Goal: Task Accomplishment & Management: Manage account settings

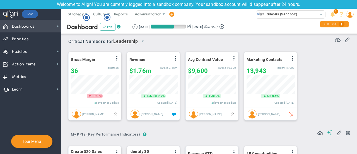
click at [35, 29] on span "Dashboards Dashboards" at bounding box center [30, 26] width 61 height 13
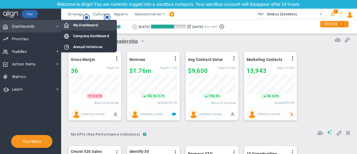
click at [73, 28] on div "My Dashboard" at bounding box center [89, 25] width 56 height 11
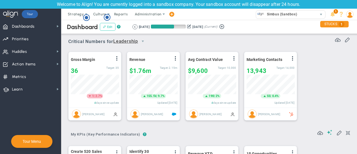
click at [108, 25] on button "Edit" at bounding box center [108, 27] width 16 height 8
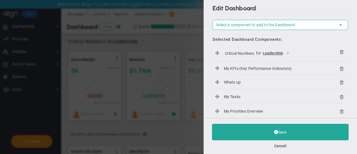
click at [224, 31] on div "Selected Dashboard Components: Please select a component Critical Numbers for L…" at bounding box center [280, 81] width 136 height 102
click at [258, 30] on div "Selected Dashboard Components: Please select a component Critical Numbers for L…" at bounding box center [280, 81] width 136 height 102
click at [266, 24] on span "Select a component to add to the Dashboard" at bounding box center [255, 24] width 79 height 4
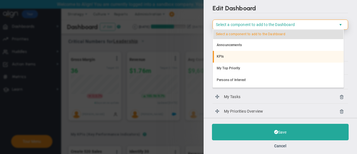
click at [250, 59] on li "KPIs" at bounding box center [278, 57] width 131 height 12
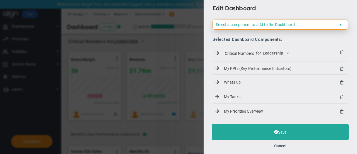
scroll to position [33, 0]
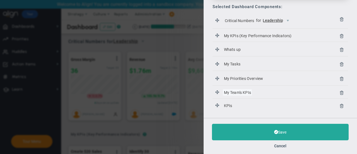
click at [231, 94] on span "My Team's KPIs" at bounding box center [237, 92] width 29 height 6
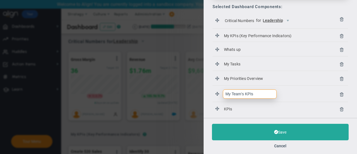
click at [255, 95] on input "My Team's KPIs" at bounding box center [250, 93] width 54 height 9
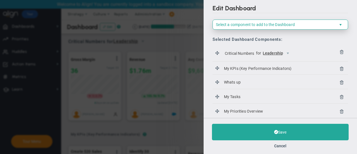
scroll to position [35, 0]
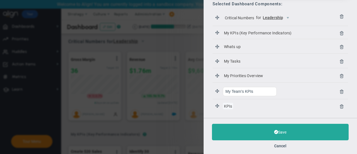
click at [231, 103] on span "KPIs" at bounding box center [228, 106] width 10 height 6
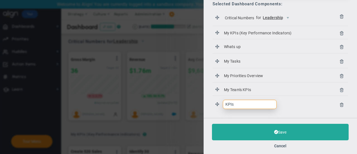
click at [231, 102] on input "KPIs" at bounding box center [250, 104] width 54 height 9
type input "Harish new KPI"
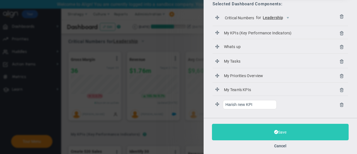
click at [244, 136] on button "Save" at bounding box center [280, 132] width 137 height 16
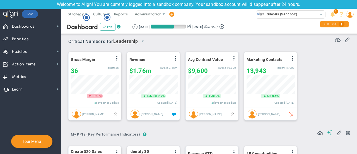
scroll to position [278788, 278760]
click at [111, 25] on button "Edit" at bounding box center [108, 27] width 16 height 8
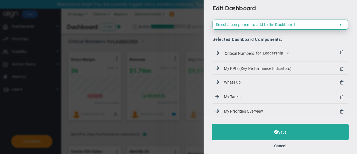
click at [240, 26] on span "Select a component to add to the Dashboard" at bounding box center [255, 24] width 79 height 4
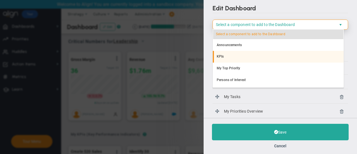
click at [236, 55] on li "KPIs" at bounding box center [278, 57] width 131 height 12
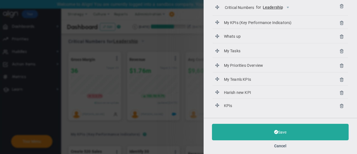
click at [222, 105] on span at bounding box center [219, 106] width 8 height 6
click at [228, 105] on span "KPIs" at bounding box center [228, 105] width 10 height 6
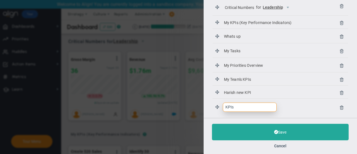
click at [237, 107] on input "KPIs" at bounding box center [250, 106] width 54 height 9
type input "T"
type input "Company KPI"
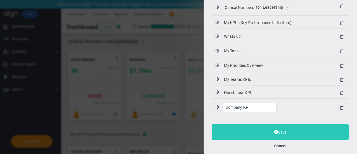
click at [237, 130] on button "Save" at bounding box center [280, 132] width 137 height 16
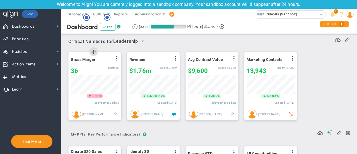
scroll to position [278788, 278760]
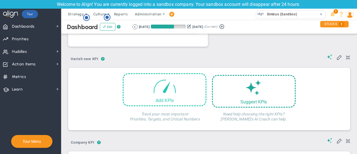
click at [164, 86] on span at bounding box center [165, 86] width 24 height 24
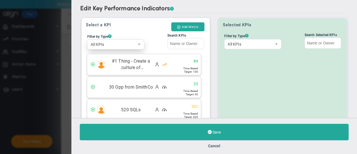
click at [112, 43] on span "All KPIs" at bounding box center [111, 44] width 47 height 9
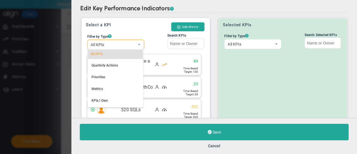
click at [237, 78] on div "Selected KPIs Filter by Type ? All KPIs All KPIs Critical Numbers Quarterly Act…" at bounding box center [282, 120] width 129 height 205
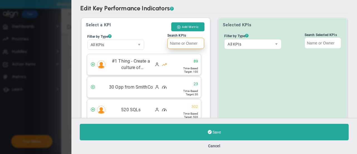
click at [188, 39] on input "Search KPIs" at bounding box center [185, 43] width 37 height 11
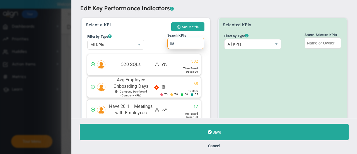
type input "h"
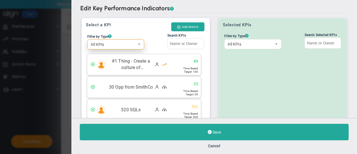
click at [137, 41] on span "select" at bounding box center [138, 44] width 9 height 9
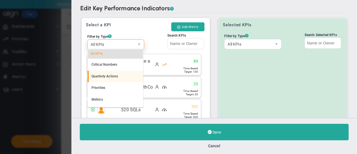
click at [118, 73] on li "Quarterly Actions" at bounding box center [116, 77] width 56 height 12
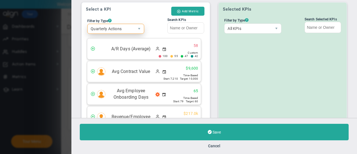
click at [125, 28] on span "Quarterly Actions" at bounding box center [111, 28] width 47 height 9
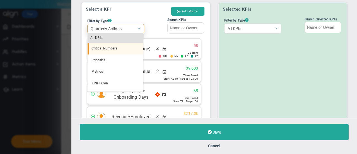
click at [116, 46] on li "Critical Numbers" at bounding box center [116, 49] width 56 height 12
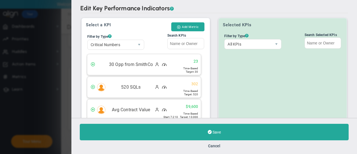
click at [215, 150] on div "Save Cancel" at bounding box center [213, 136] width 285 height 36
click at [214, 149] on div "Save Cancel" at bounding box center [213, 136] width 285 height 36
click at [215, 148] on div "Cancel" at bounding box center [214, 145] width 269 height 5
click at [214, 144] on button "Cancel" at bounding box center [214, 145] width 12 height 4
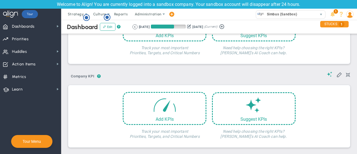
scroll to position [678, 0]
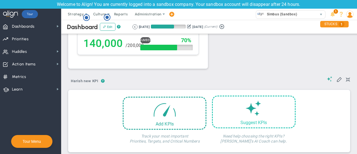
click at [248, 120] on div "Suggest KPIs" at bounding box center [254, 122] width 82 height 5
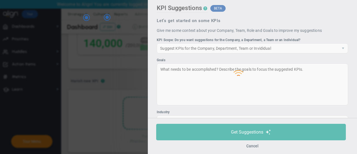
type input "None"
type input "0"
type input "£0"
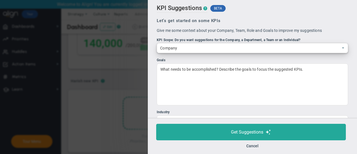
click at [204, 48] on span "Company" at bounding box center [247, 47] width 181 height 9
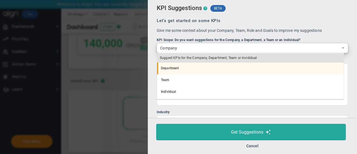
click at [206, 68] on li "Department" at bounding box center [250, 68] width 187 height 12
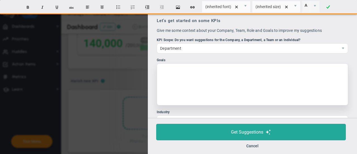
click at [205, 68] on div at bounding box center [252, 84] width 191 height 42
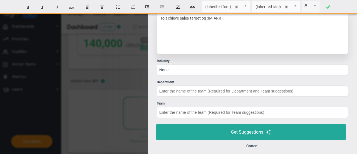
scroll to position [56, 0]
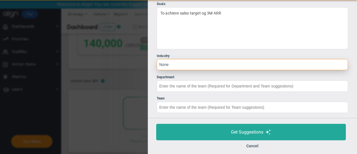
click at [199, 63] on input "None" at bounding box center [252, 64] width 191 height 11
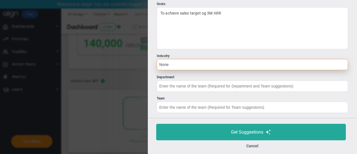
click at [199, 63] on input "None" at bounding box center [252, 64] width 191 height 11
type input "N"
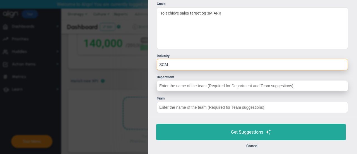
type input "SCM"
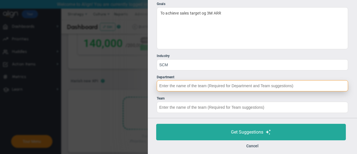
click at [181, 87] on input "Department" at bounding box center [252, 85] width 191 height 11
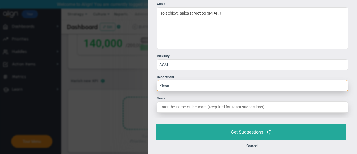
type input "KInxa"
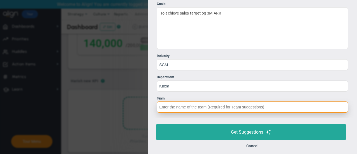
click at [178, 105] on input "Team" at bounding box center [252, 106] width 191 height 11
click at [177, 108] on input "Team" at bounding box center [252, 106] width 191 height 11
type input "V"
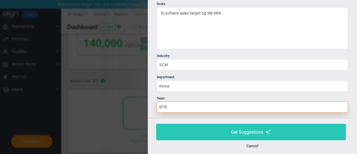
type input "BTR"
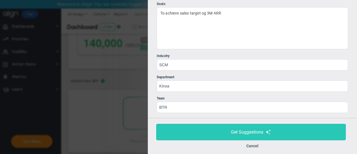
click at [186, 130] on button "Get Suggestions" at bounding box center [251, 132] width 190 height 16
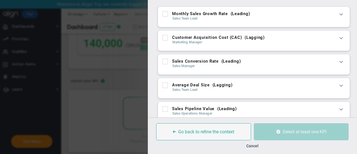
scroll to position [15, 0]
click at [167, 37] on input "Customer Acquisition Cost (CAC) ( Lagging )" at bounding box center [166, 39] width 4 height 6
checkbox input "true"
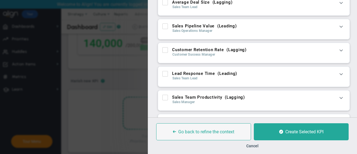
scroll to position [149, 0]
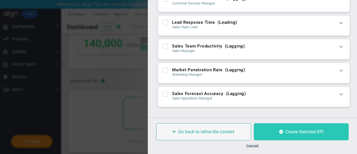
click at [284, 125] on button "Create Selected KPI" at bounding box center [301, 131] width 95 height 17
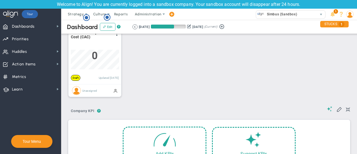
scroll to position [750, 0]
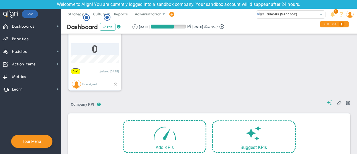
click at [96, 45] on span "0" at bounding box center [95, 49] width 6 height 12
click at [80, 43] on input "01000000" at bounding box center [95, 51] width 48 height 16
type input "1000000"
click at [101, 72] on div "? ? Harish new KPI Harish new KPI Harish new KPI Add KPIs Suggest KPIs Value" at bounding box center [209, 47] width 284 height 95
click at [98, 47] on span "1,000,000" at bounding box center [95, 49] width 46 height 12
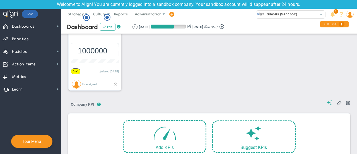
scroll to position [20, 48]
click at [103, 45] on input "1000000" at bounding box center [95, 51] width 48 height 16
click at [94, 43] on input "1000000" at bounding box center [95, 51] width 48 height 16
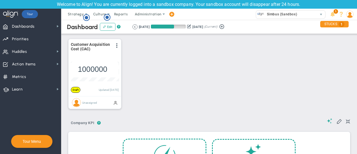
scroll to position [732, 0]
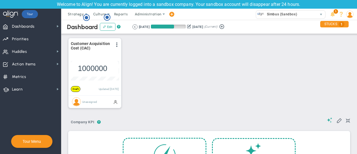
click at [104, 61] on input "1000000" at bounding box center [95, 69] width 48 height 16
type input "120000"
click at [86, 92] on div "Loading... ? ? Harish new KPI Harish new KPI Harish new KPI Add KPIs KPI Name" at bounding box center [209, 65] width 284 height 95
click at [115, 99] on span at bounding box center [115, 101] width 4 height 4
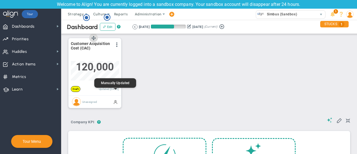
scroll to position [278788, 278760]
click at [115, 99] on span at bounding box center [115, 101] width 4 height 4
click at [88, 100] on span "Unassigned" at bounding box center [89, 101] width 15 height 3
click at [77, 97] on img at bounding box center [76, 101] width 9 height 9
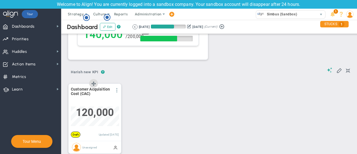
click at [115, 88] on span at bounding box center [117, 90] width 4 height 4
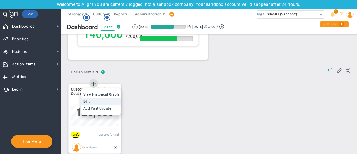
click at [113, 98] on li "Edit" at bounding box center [101, 101] width 40 height 7
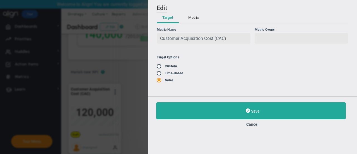
click at [270, 35] on div at bounding box center [302, 38] width 94 height 11
click at [178, 72] on label "Time-Based" at bounding box center [174, 73] width 18 height 4
click at [159, 72] on input "radio" at bounding box center [161, 73] width 6 height 4
radio input "true"
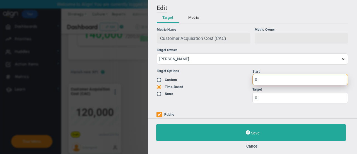
click at [267, 83] on input "0" at bounding box center [300, 79] width 96 height 11
type input "15"
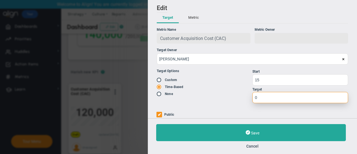
click at [268, 103] on input "0" at bounding box center [300, 97] width 96 height 11
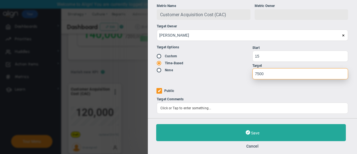
type input "7500"
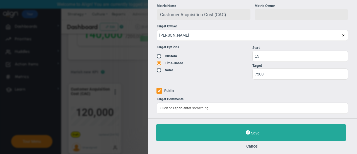
click at [166, 89] on label "Public" at bounding box center [169, 91] width 10 height 4
click at [162, 89] on input "Public" at bounding box center [159, 91] width 6 height 6
checkbox input "false"
type input "12px"
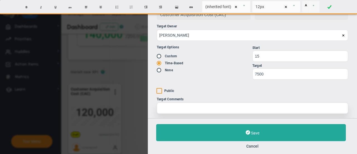
click at [183, 105] on div at bounding box center [252, 107] width 191 height 11
click at [190, 105] on div at bounding box center [252, 107] width 191 height 11
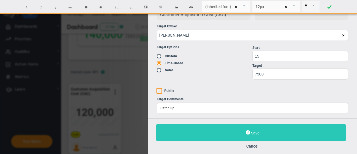
click at [214, 135] on button "Save" at bounding box center [251, 132] width 190 height 17
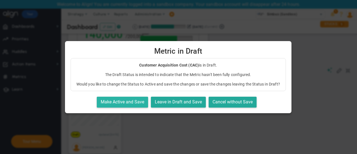
click at [130, 102] on button "Make Active and Save" at bounding box center [122, 101] width 51 height 11
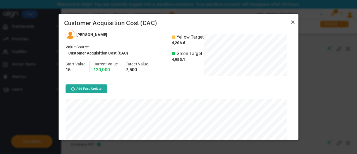
click at [107, 71] on h4 "120,000" at bounding box center [105, 69] width 24 height 5
click at [291, 20] on link "Close" at bounding box center [292, 22] width 7 height 7
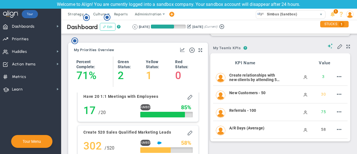
click at [108, 30] on button "Edit" at bounding box center [108, 27] width 16 height 8
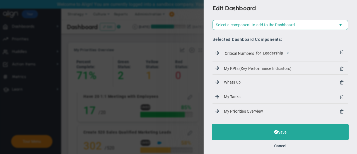
scroll to position [46, 0]
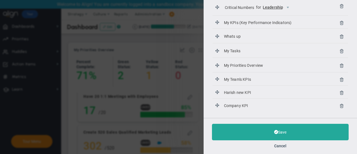
drag, startPoint x: 228, startPoint y: 91, endPoint x: 229, endPoint y: 47, distance: 44.3
click at [233, 35] on div "Critical Numbers for Leadership 116102 My KPIs (Key Performance Indicators) My …" at bounding box center [280, 56] width 136 height 112
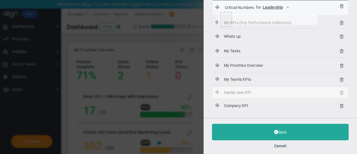
drag, startPoint x: 217, startPoint y: 92, endPoint x: 217, endPoint y: 13, distance: 78.3
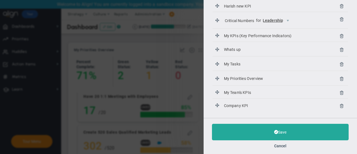
scroll to position [0, 0]
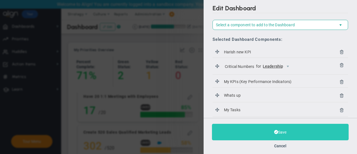
click at [257, 128] on button "Save" at bounding box center [280, 132] width 137 height 16
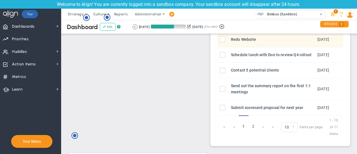
scroll to position [278788, 278760]
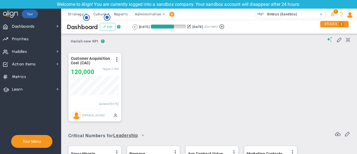
click at [106, 28] on button "Edit" at bounding box center [108, 27] width 16 height 8
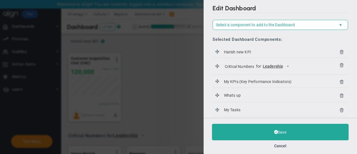
click at [285, 148] on div "Save Cancel" at bounding box center [280, 136] width 153 height 36
click at [284, 147] on button "Cancel" at bounding box center [280, 145] width 12 height 4
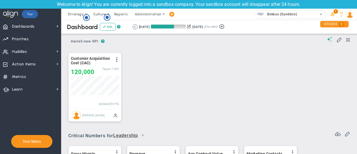
click at [101, 46] on div "? ? Harish new KPI Harish new KPI Harish new KPI" at bounding box center [209, 39] width 282 height 14
click at [105, 46] on div "? ? Harish new KPI Harish new KPI Harish new KPI" at bounding box center [209, 39] width 282 height 14
click at [336, 38] on span at bounding box center [339, 40] width 6 height 6
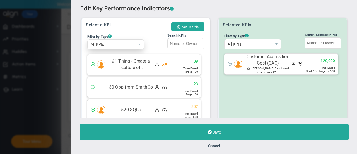
click at [123, 44] on span "All KPIs" at bounding box center [111, 44] width 47 height 9
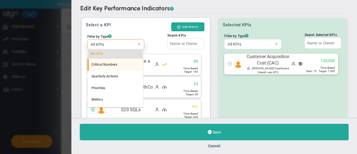
click at [112, 65] on li "Critical Numbers" at bounding box center [116, 65] width 56 height 12
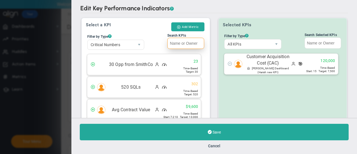
click at [186, 41] on input "Search KPIs" at bounding box center [185, 43] width 37 height 11
type input "k"
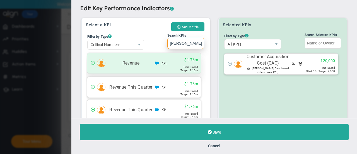
click at [170, 66] on div "Revenue $1.76m Target: 2.15m" at bounding box center [143, 63] width 113 height 21
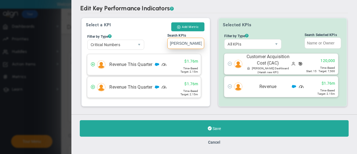
type input "[PERSON_NAME]"
drag, startPoint x: 330, startPoint y: 34, endPoint x: 327, endPoint y: 43, distance: 9.5
click at [327, 43] on label "Search Selected KPIs" at bounding box center [323, 41] width 40 height 18
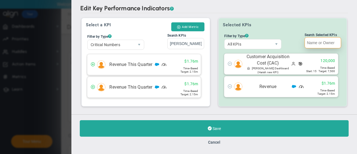
click at [327, 43] on input "Search Selected KPIs" at bounding box center [322, 42] width 37 height 11
click at [121, 42] on span "Critical Numbers" at bounding box center [111, 44] width 47 height 9
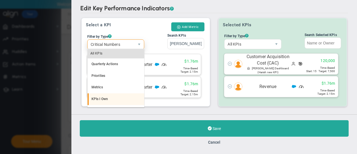
click at [111, 102] on li "KPIs I Own" at bounding box center [116, 99] width 57 height 12
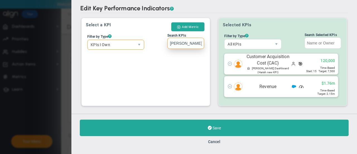
click at [182, 42] on input "[PERSON_NAME]" at bounding box center [185, 43] width 37 height 11
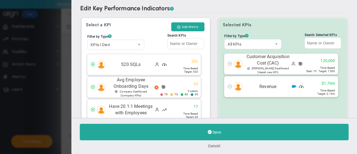
click at [218, 147] on button "Cancel" at bounding box center [214, 145] width 12 height 4
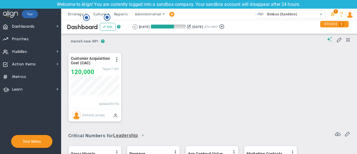
scroll to position [20, 48]
click at [116, 60] on span at bounding box center [117, 59] width 4 height 4
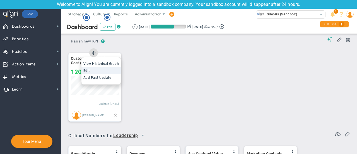
click at [107, 71] on li "Edit" at bounding box center [101, 70] width 40 height 7
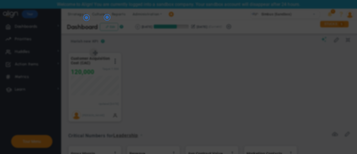
radio input "true"
checkbox input "false"
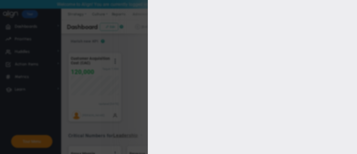
type input "15"
type input "7500"
type input "[PERSON_NAME]"
radio input "true"
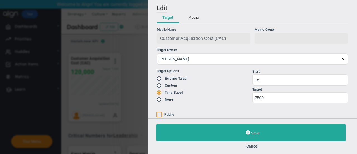
click at [267, 35] on div at bounding box center [302, 38] width 94 height 11
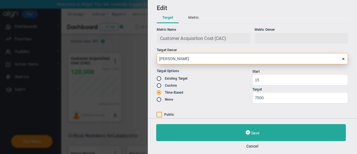
click at [181, 62] on input "[PERSON_NAME]" at bounding box center [252, 58] width 191 height 11
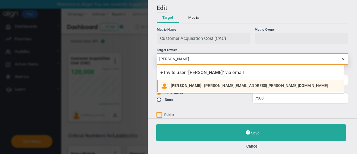
click at [196, 82] on div "[PERSON_NAME] [PERSON_NAME][EMAIL_ADDRESS][PERSON_NAME][DOMAIN_NAME]" at bounding box center [251, 85] width 160 height 7
type input "[PERSON_NAME]"
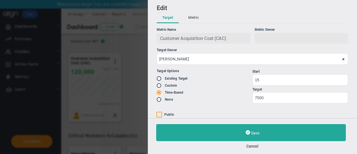
click at [183, 78] on label "Existing Target" at bounding box center [176, 78] width 23 height 4
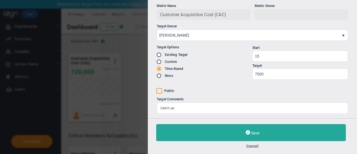
click at [285, 61] on ul "Start 15 Target 7500" at bounding box center [300, 62] width 96 height 34
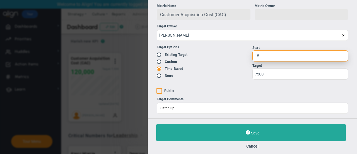
click at [272, 53] on input "15" at bounding box center [300, 55] width 96 height 11
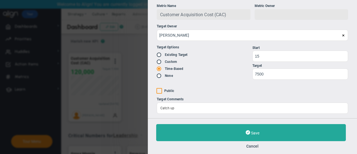
click at [242, 54] on div "Existing Target" at bounding box center [205, 55] width 96 height 6
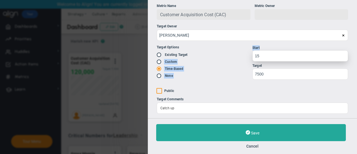
drag, startPoint x: 242, startPoint y: 54, endPoint x: 274, endPoint y: 56, distance: 31.8
click at [274, 56] on div "Target Options Existing Target Custom Time-Based None Targets" at bounding box center [252, 62] width 191 height 43
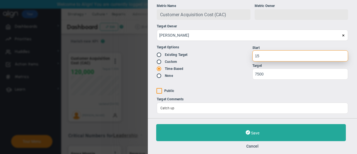
click at [274, 56] on input "15" at bounding box center [300, 55] width 96 height 11
click at [271, 54] on input "15" at bounding box center [300, 55] width 96 height 11
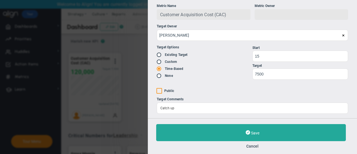
click at [181, 56] on label "Existing Target" at bounding box center [176, 55] width 23 height 4
click at [176, 54] on label "Existing Target" at bounding box center [176, 55] width 23 height 4
click at [160, 54] on input "radio" at bounding box center [161, 55] width 6 height 4
radio input "false"
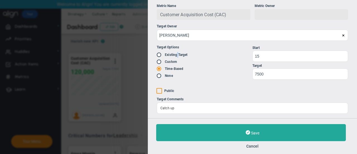
radio input "true"
radio input "false"
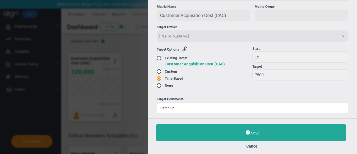
click at [239, 61] on div "Existing Target Customer Acquisition Cost (CAC)" at bounding box center [205, 61] width 96 height 12
click at [256, 145] on button "Cancel" at bounding box center [252, 146] width 192 height 4
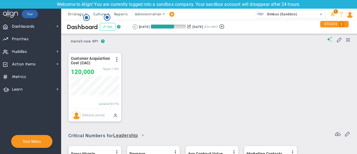
click at [104, 25] on span at bounding box center [104, 26] width 3 height 3
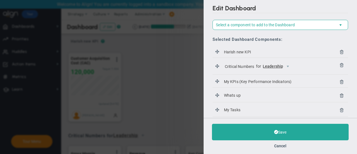
scroll to position [46, 0]
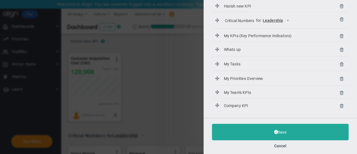
click at [193, 43] on div "Edit Dashboard Select a component to add to the Dashboard Select a Component to…" at bounding box center [178, 77] width 357 height 154
click at [282, 145] on button "Cancel" at bounding box center [280, 145] width 12 height 4
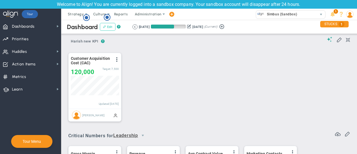
click at [105, 29] on button "Edit" at bounding box center [108, 27] width 16 height 8
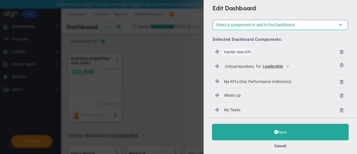
click at [236, 49] on span "Harish new KPI" at bounding box center [237, 52] width 29 height 6
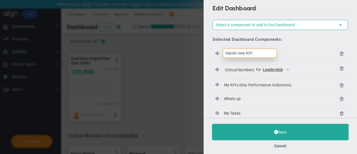
click at [236, 49] on input "Harish new KPI" at bounding box center [250, 53] width 54 height 9
click at [193, 62] on div "Edit Dashboard Select a component to add to the Dashboard Select a Component to…" at bounding box center [178, 77] width 357 height 154
click at [276, 144] on button "Cancel" at bounding box center [280, 145] width 12 height 4
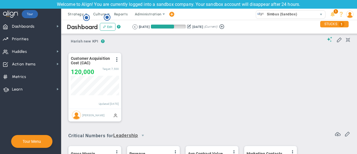
click at [338, 39] on div at bounding box center [338, 40] width 23 height 7
click at [346, 39] on span at bounding box center [348, 40] width 4 height 7
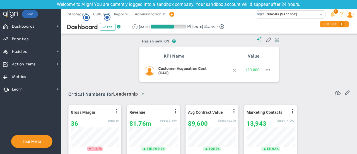
click at [275, 40] on span at bounding box center [277, 40] width 4 height 7
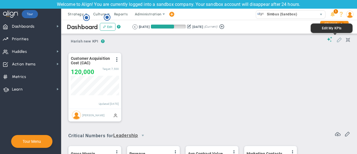
click at [336, 40] on span at bounding box center [339, 40] width 6 height 6
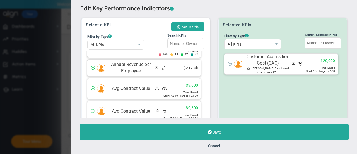
scroll to position [120, 0]
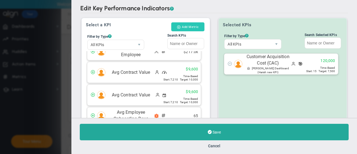
click at [193, 28] on button "Add Metric" at bounding box center [187, 26] width 33 height 9
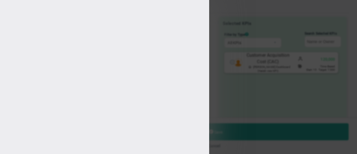
type input "[PERSON_NAME]"
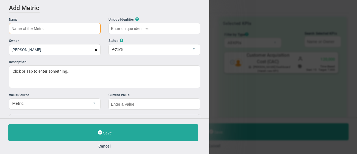
click at [59, 28] on input "text" at bounding box center [55, 28] width 92 height 11
click at [58, 29] on input "text" at bounding box center [55, 28] width 92 height 11
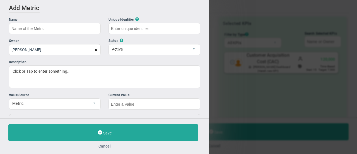
click at [103, 145] on button "Cancel" at bounding box center [104, 146] width 192 height 4
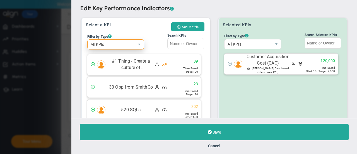
click at [123, 45] on span "All KPIs" at bounding box center [111, 44] width 47 height 9
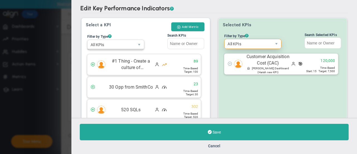
click at [260, 42] on span "All KPIs" at bounding box center [247, 43] width 47 height 9
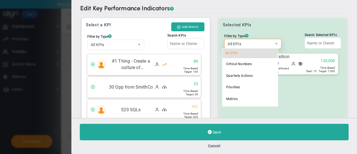
click at [260, 42] on span "All KPIs" at bounding box center [247, 43] width 47 height 9
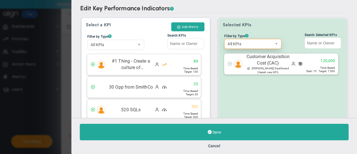
click at [260, 42] on span "All KPIs" at bounding box center [247, 43] width 47 height 9
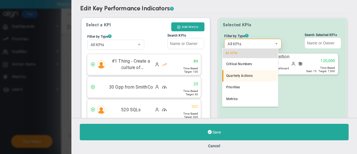
click at [252, 75] on li "Quarterly Actions" at bounding box center [250, 76] width 56 height 12
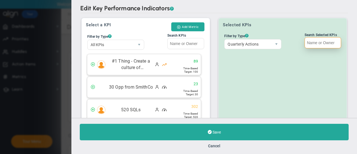
click at [312, 38] on input "Search Selected KPIs" at bounding box center [322, 42] width 37 height 11
drag, startPoint x: 312, startPoint y: 38, endPoint x: 257, endPoint y: 44, distance: 55.8
click at [257, 32] on div "Filter by Type ? Quarterly Actions All KPIs Critical Numbers Quarterly Actions …" at bounding box center [283, 32] width 120 height 0
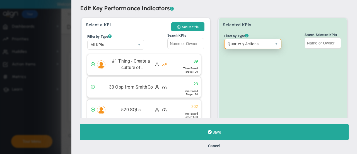
click at [257, 44] on span "Quarterly Actions" at bounding box center [247, 43] width 47 height 9
click at [210, 146] on button "Cancel" at bounding box center [214, 145] width 12 height 4
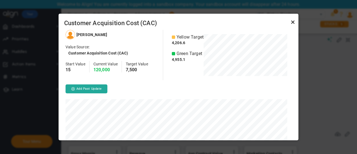
click at [293, 22] on link "Close" at bounding box center [292, 22] width 7 height 7
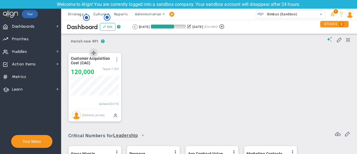
click at [117, 59] on span at bounding box center [117, 59] width 4 height 4
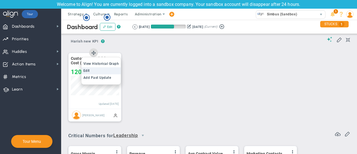
click at [110, 71] on li "Edit" at bounding box center [101, 70] width 40 height 7
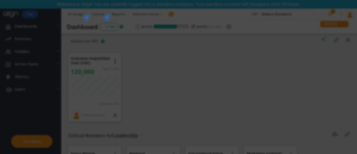
radio input "true"
checkbox input "false"
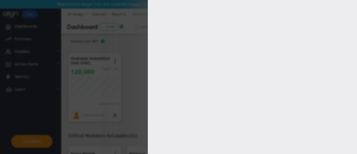
type input "15"
type input "7500"
type input "[PERSON_NAME]"
radio input "true"
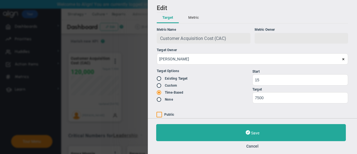
scroll to position [25, 0]
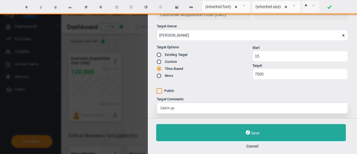
click at [181, 107] on div "Catch up" at bounding box center [252, 107] width 191 height 11
type input "12px"
click at [181, 107] on div "Catch up" at bounding box center [252, 107] width 191 height 11
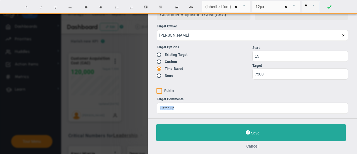
click at [245, 146] on button "Cancel" at bounding box center [252, 146] width 192 height 4
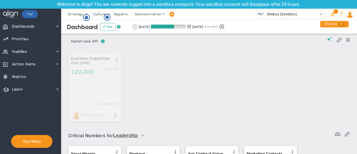
drag, startPoint x: 95, startPoint y: 53, endPoint x: 160, endPoint y: 55, distance: 65.0
click at [160, 55] on div "Period Customer Acquisition Cost (CAC) View Historical Graph Edit Make "No Chan…" at bounding box center [207, 87] width 289 height 80
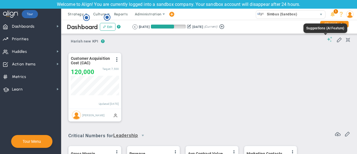
click at [327, 38] on span at bounding box center [330, 39] width 6 height 5
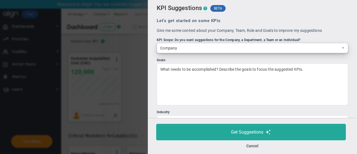
click at [243, 50] on span "Company" at bounding box center [247, 47] width 181 height 9
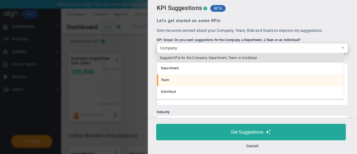
click at [217, 81] on li "Team" at bounding box center [250, 80] width 187 height 12
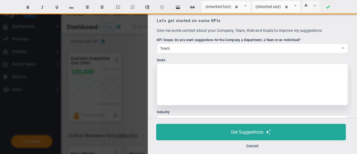
click at [210, 87] on div at bounding box center [252, 84] width 191 height 42
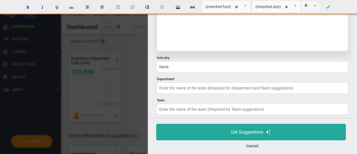
scroll to position [124, 0]
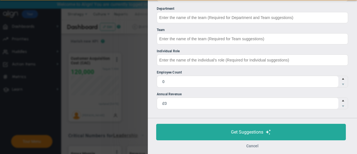
click at [254, 144] on button "Cancel" at bounding box center [252, 145] width 12 height 4
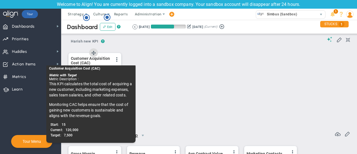
click at [111, 61] on span "Customer Acquisition Cost (CAC)" at bounding box center [91, 60] width 40 height 9
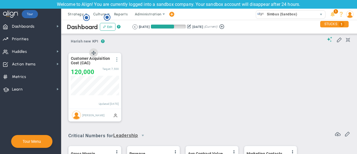
click at [117, 57] on span at bounding box center [117, 59] width 4 height 4
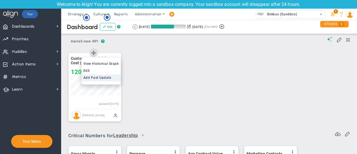
click at [103, 76] on span "Add Past Update" at bounding box center [97, 78] width 28 height 4
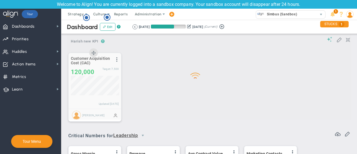
click at [100, 72] on div at bounding box center [209, 72] width 284 height 94
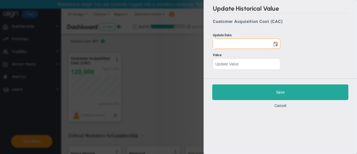
click at [181, 63] on div "Update Historical Value Customer Acquisition Cost (CAC) Update Date Value Save …" at bounding box center [178, 77] width 357 height 154
click at [282, 111] on div "Save Cancel" at bounding box center [280, 95] width 153 height 35
click at [278, 103] on div "Cancel" at bounding box center [280, 105] width 136 height 5
click at [279, 103] on button "Cancel" at bounding box center [280, 105] width 12 height 4
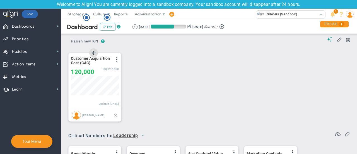
click at [118, 55] on div "Customer Acquisition Cost (CAC) View Historical Graph Edit Make "No Change" Upd…" at bounding box center [95, 80] width 52 height 55
click at [118, 59] on span at bounding box center [117, 59] width 4 height 4
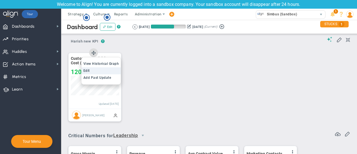
click at [109, 68] on li "Edit" at bounding box center [101, 70] width 40 height 7
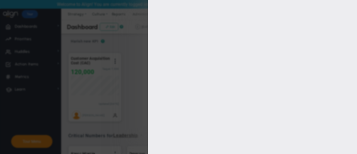
type input "[PERSON_NAME]"
radio input "true"
type input "15"
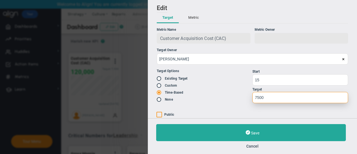
click at [272, 95] on input "7500" at bounding box center [300, 97] width 96 height 11
type input "7"
click at [272, 95] on input "number" at bounding box center [300, 97] width 96 height 11
type input "7500"
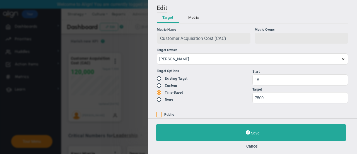
click at [191, 19] on button "Metric" at bounding box center [194, 18] width 22 height 11
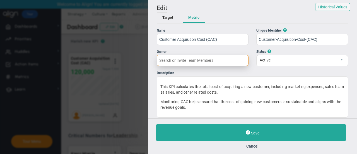
click at [193, 59] on input "text" at bounding box center [203, 60] width 92 height 11
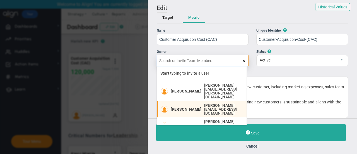
click at [218, 103] on span "[PERSON_NAME][EMAIL_ADDRESS][DOMAIN_NAME]" at bounding box center [222, 109] width 37 height 12
type input "[PERSON_NAME]"
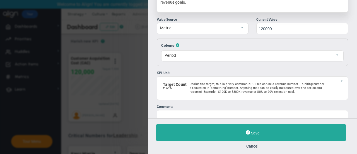
scroll to position [117, 0]
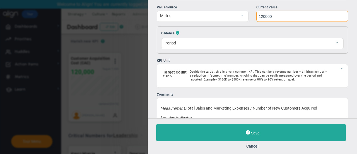
click at [275, 14] on input "120000" at bounding box center [302, 16] width 92 height 11
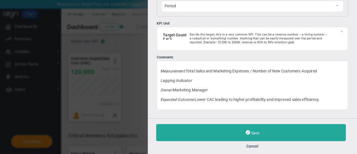
scroll to position [0, 0]
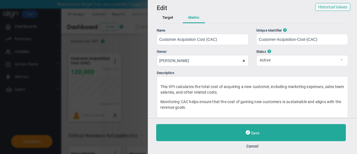
type input "3400"
click at [173, 18] on button "Target" at bounding box center [168, 18] width 22 height 11
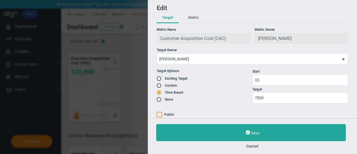
click at [194, 18] on button "Metric" at bounding box center [194, 18] width 22 height 11
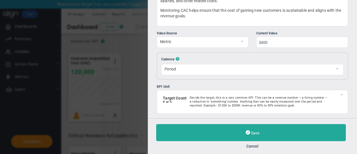
scroll to position [91, 0]
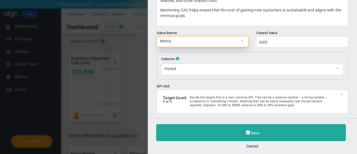
click at [224, 44] on span "Metric" at bounding box center [198, 40] width 82 height 9
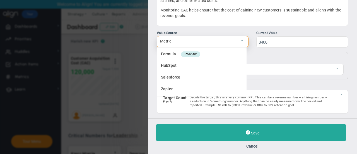
click at [224, 44] on span "Metric" at bounding box center [198, 40] width 82 height 9
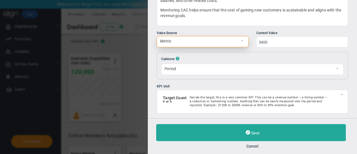
click at [224, 44] on span "Metric" at bounding box center [198, 40] width 82 height 9
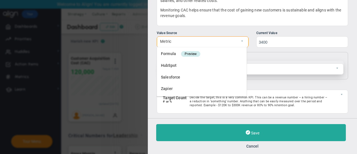
click at [262, 64] on span "Period" at bounding box center [247, 68] width 172 height 9
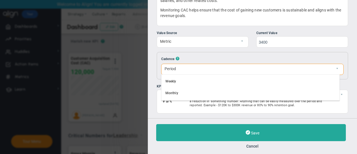
click at [255, 55] on div "Cadence ? Period Period Resets [DATE] 0 The first of each month 1 Reset Value" at bounding box center [252, 65] width 191 height 27
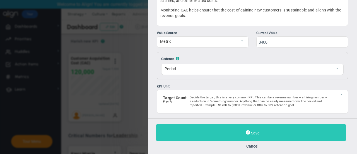
click at [223, 131] on button "Save" at bounding box center [251, 132] width 190 height 17
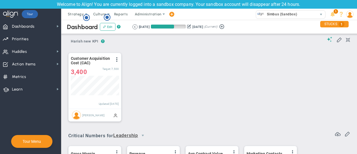
scroll to position [20, 48]
click at [118, 59] on span at bounding box center [117, 59] width 4 height 4
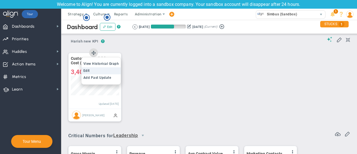
click at [100, 68] on li "Edit" at bounding box center [101, 70] width 40 height 7
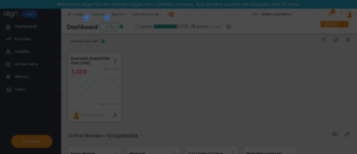
radio input "true"
checkbox input "false"
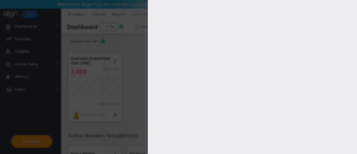
type input "15"
type input "7500"
type input "[PERSON_NAME]"
radio input "true"
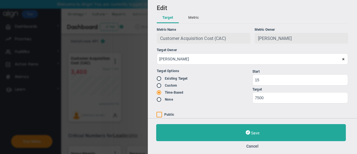
scroll to position [25, 0]
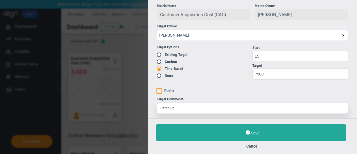
click at [190, 108] on div "Catch up" at bounding box center [252, 107] width 191 height 11
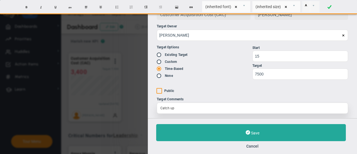
type input "12px"
click at [190, 108] on div "Catch up" at bounding box center [252, 107] width 191 height 11
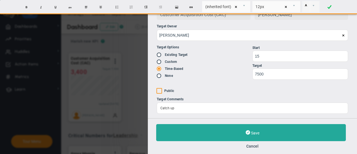
click at [204, 94] on div "Add Edit Metric Historical Values Target Metric Name Customer Acquisition Cost …" at bounding box center [252, 59] width 209 height 118
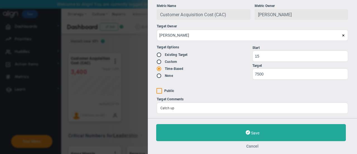
click at [250, 145] on button "Cancel" at bounding box center [252, 146] width 192 height 4
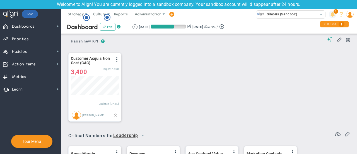
click at [335, 11] on span "1" at bounding box center [335, 11] width 4 height 4
click at [327, 41] on span at bounding box center [330, 39] width 6 height 5
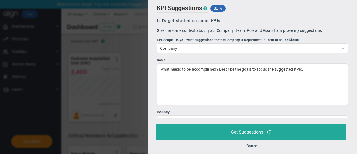
click at [125, 38] on div "KPI Suggestions ? BETA Let's get started on some KPIs Give me some context abou…" at bounding box center [178, 77] width 357 height 154
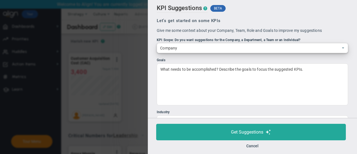
click at [199, 48] on span "Company" at bounding box center [247, 47] width 181 height 9
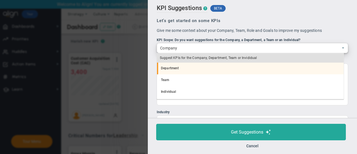
click at [181, 71] on li "Department" at bounding box center [250, 68] width 187 height 12
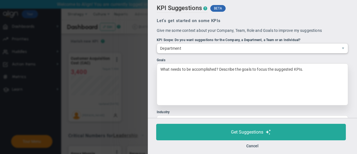
click at [201, 71] on div "What needs to be accomplished? Describe the goals to focus the suggested KPIs." at bounding box center [252, 84] width 191 height 42
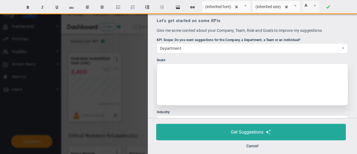
click at [201, 71] on div at bounding box center [252, 84] width 191 height 42
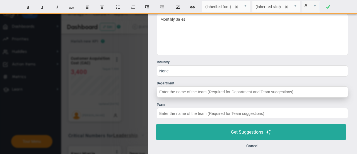
scroll to position [50, 0]
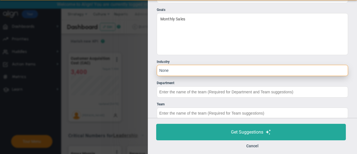
click at [195, 73] on input "None" at bounding box center [252, 70] width 191 height 11
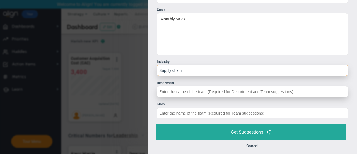
type input "Supply chain"
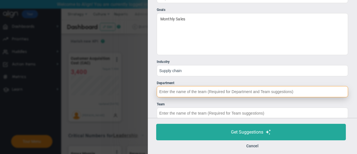
click at [191, 89] on input "Department" at bounding box center [252, 91] width 191 height 11
type input "Sales"
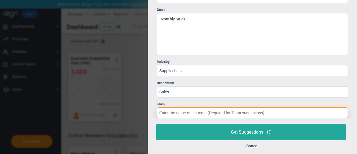
click at [195, 114] on input "Team" at bounding box center [252, 112] width 191 height 11
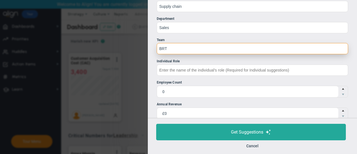
scroll to position [124, 0]
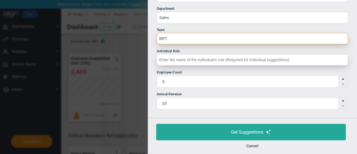
type input "BRT"
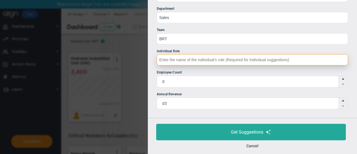
click at [201, 57] on input "Individual Role" at bounding box center [252, 59] width 191 height 11
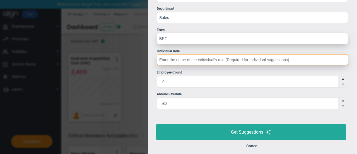
drag, startPoint x: 199, startPoint y: 65, endPoint x: 187, endPoint y: 43, distance: 25.0
click at [187, 43] on ul "Let's get started on some KPIs Give me some context about your Company, Team, R…" at bounding box center [252, 1] width 191 height 215
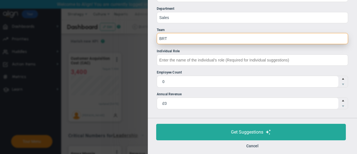
click at [187, 43] on input "BRT" at bounding box center [252, 38] width 191 height 11
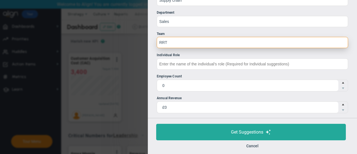
scroll to position [120, 0]
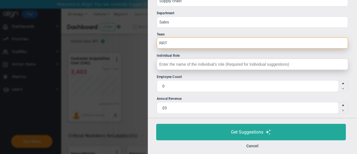
type input "RRT"
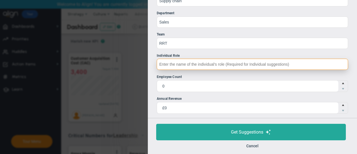
click at [183, 61] on input "Individual Role" at bounding box center [252, 64] width 191 height 11
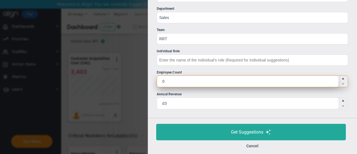
click at [176, 78] on span "0 0" at bounding box center [252, 81] width 191 height 12
click at [0, 0] on input "0" at bounding box center [0, 0] width 0 height 0
type input "0"
type input "30"
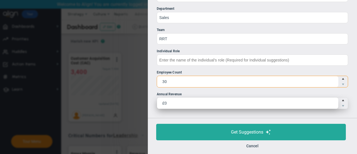
type input "30"
click at [178, 105] on span "£0 0" at bounding box center [252, 103] width 191 height 12
click at [178, 105] on input "£0" at bounding box center [247, 102] width 181 height 11
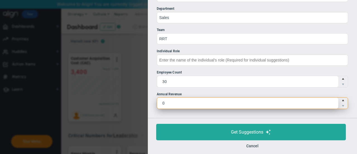
click at [178, 105] on input "0" at bounding box center [247, 102] width 181 height 11
type input "15600"
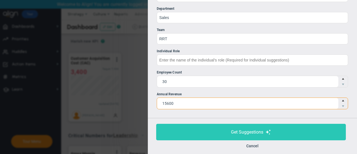
type input "£15,600"
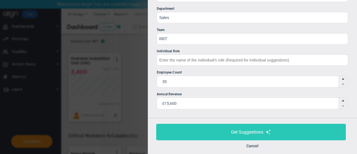
click at [197, 125] on button "Get Suggestions" at bounding box center [251, 132] width 190 height 16
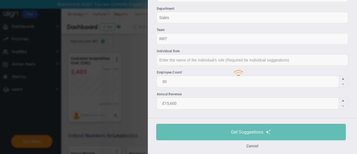
click at [268, 51] on div at bounding box center [252, 70] width 209 height 154
click at [126, 45] on div "Loading... KPI Suggestions ? BETA Let's get started on some KPIs Give me some c…" at bounding box center [178, 77] width 357 height 154
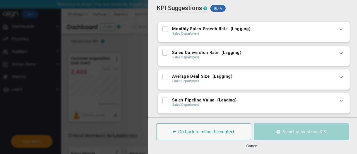
scroll to position [9, 0]
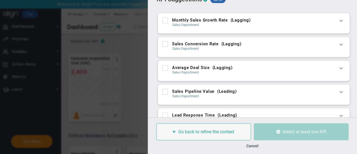
click at [192, 18] on span "Monthly Sales Growth Rate" at bounding box center [200, 20] width 56 height 5
click at [167, 19] on input "Monthly Sales Growth Rate ( Lagging )" at bounding box center [166, 22] width 4 height 6
checkbox input "true"
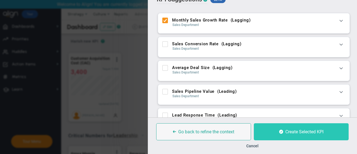
click at [291, 135] on button "Create Selected KPI" at bounding box center [301, 131] width 95 height 17
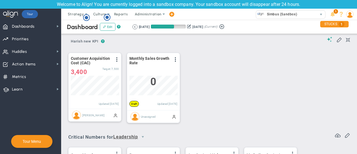
scroll to position [20, 48]
click at [158, 88] on div "0 0" at bounding box center [153, 82] width 48 height 13
click at [175, 60] on span at bounding box center [175, 59] width 4 height 4
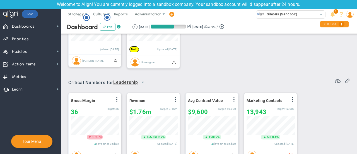
scroll to position [0, 0]
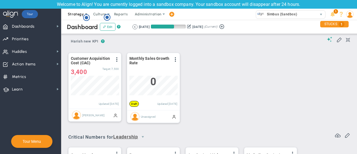
click at [77, 19] on span "Strategy" at bounding box center [76, 14] width 25 height 11
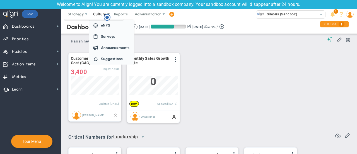
click at [101, 10] on span "Culture" at bounding box center [100, 14] width 22 height 11
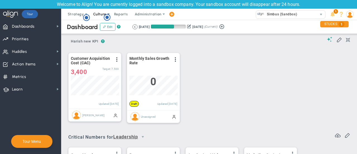
click at [101, 10] on span "Culture" at bounding box center [100, 14] width 22 height 11
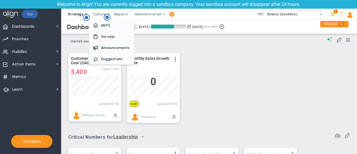
click at [88, 14] on span "Strategy" at bounding box center [76, 14] width 25 height 11
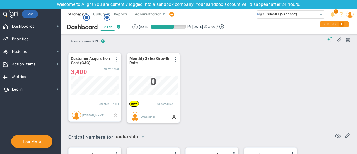
click at [88, 14] on icon "Hotspot (open by clicking or pressing space/enter)" at bounding box center [86, 17] width 7 height 7
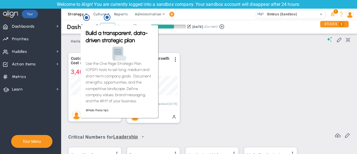
click at [85, 11] on span "Strategy" at bounding box center [76, 14] width 25 height 11
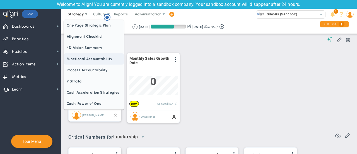
click at [100, 61] on span "Functional Accountability" at bounding box center [94, 58] width 60 height 11
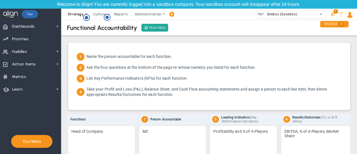
click at [81, 18] on span "Strategy" at bounding box center [76, 14] width 25 height 11
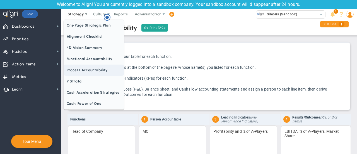
click at [92, 69] on span "Process Accountability" at bounding box center [94, 69] width 60 height 11
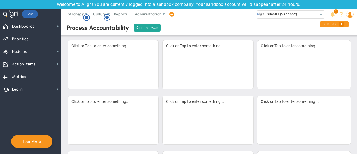
scroll to position [871, 0]
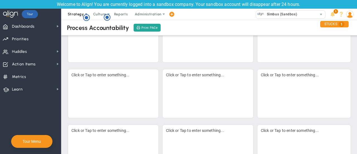
click at [76, 14] on span "Strategy" at bounding box center [76, 14] width 16 height 4
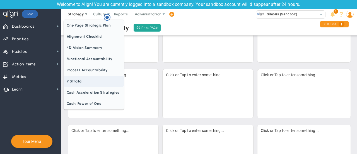
click at [88, 81] on span "7 Strata" at bounding box center [94, 81] width 60 height 11
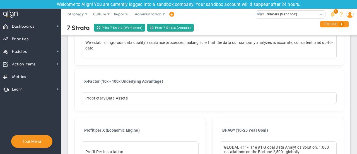
scroll to position [513, 0]
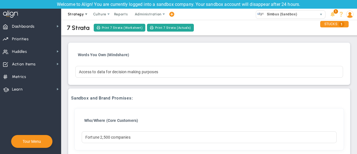
click at [77, 17] on span "Strategy" at bounding box center [76, 14] width 25 height 11
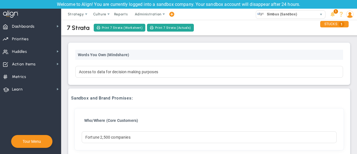
click at [171, 55] on div "Words You Own (Mindshare)" at bounding box center [209, 55] width 268 height 10
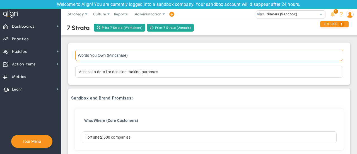
click at [171, 55] on input "Words You Own (Mindshare)" at bounding box center [209, 55] width 268 height 11
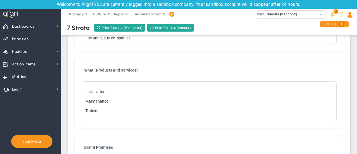
scroll to position [0, 0]
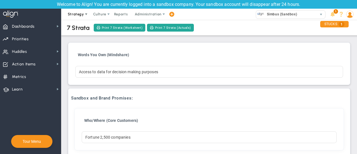
click at [84, 15] on span at bounding box center [86, 14] width 4 height 4
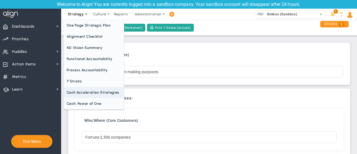
click at [93, 95] on span "Cash Acceleration Strategies" at bounding box center [94, 92] width 60 height 11
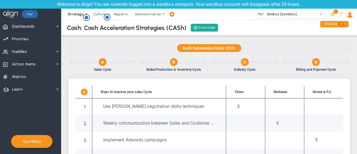
click at [78, 13] on span "Strategy" at bounding box center [76, 14] width 16 height 4
click at [108, 17] on circle "Hotspot (open by clicking or pressing space/enter)" at bounding box center [107, 17] width 5 height 5
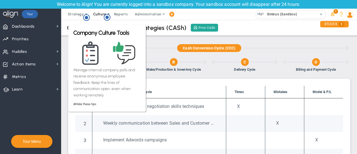
click at [108, 11] on span "Culture" at bounding box center [100, 14] width 22 height 11
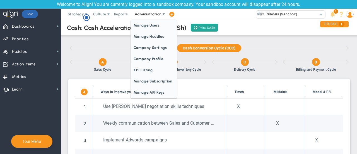
click at [156, 11] on span "Administration" at bounding box center [148, 14] width 36 height 11
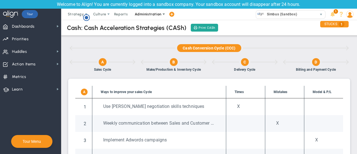
click at [156, 11] on span "Administration" at bounding box center [148, 14] width 36 height 11
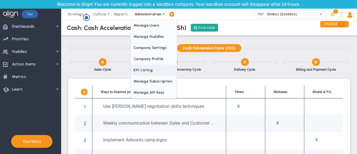
click at [154, 71] on span "KPI Listing" at bounding box center [154, 69] width 46 height 11
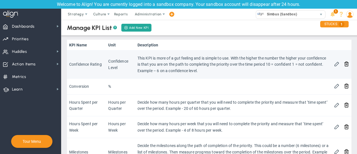
click at [187, 67] on td "This KPI is more of a gut feeling and is simple to use. With the higher the num…" at bounding box center [233, 64] width 197 height 28
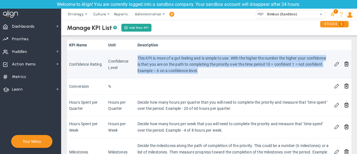
click at [187, 67] on td "This KPI is more of a gut feeling and is simple to use. With the higher the num…" at bounding box center [233, 64] width 197 height 28
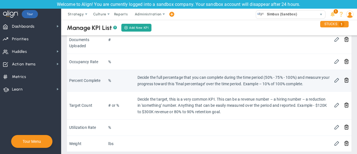
click at [187, 77] on td "Decide the full percentage that you can complete during the time period (50% - …" at bounding box center [233, 81] width 197 height 22
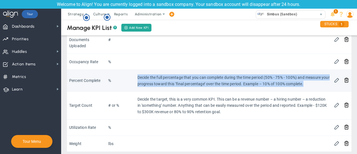
click at [187, 77] on td "Decide the full percentage that you can complete during the time period (50% - …" at bounding box center [233, 81] width 197 height 22
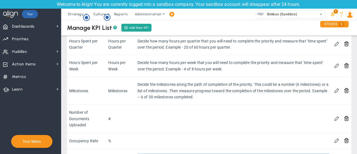
scroll to position [140, 0]
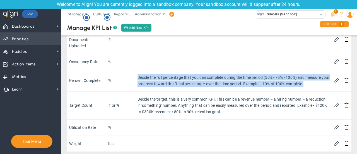
click at [32, 39] on span "Priorities Projects OKR Tree Priorities Projects OKRs" at bounding box center [30, 38] width 61 height 13
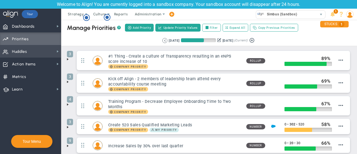
click at [40, 47] on span "Huddles Huddles" at bounding box center [30, 51] width 61 height 13
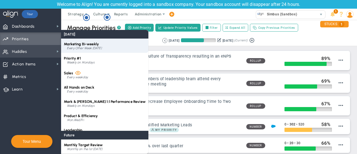
scroll to position [8, 0]
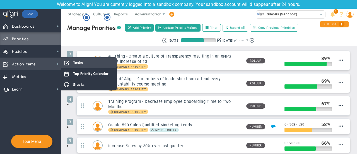
click at [72, 62] on div "Tasks" at bounding box center [89, 62] width 56 height 11
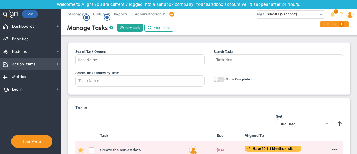
click at [51, 61] on span "Action Items Action Items" at bounding box center [30, 63] width 61 height 13
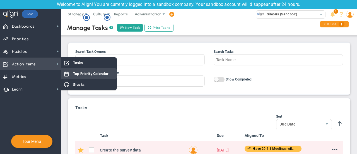
click at [92, 75] on span "Top Priority Calendar" at bounding box center [90, 73] width 35 height 5
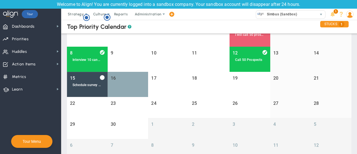
scroll to position [70, 0]
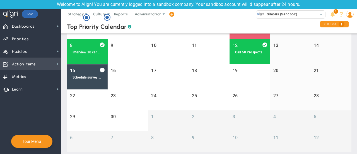
click at [48, 65] on span "Action Items Action Items" at bounding box center [30, 63] width 61 height 13
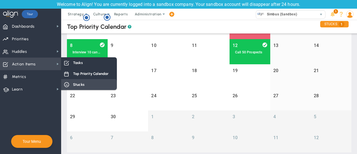
click at [89, 80] on div "Stucks" at bounding box center [89, 84] width 56 height 11
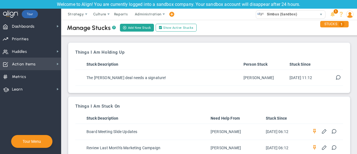
click at [39, 68] on span "Action Items Action Items" at bounding box center [30, 63] width 61 height 13
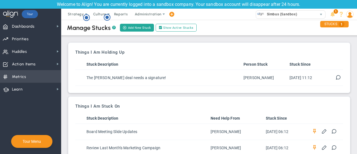
click at [34, 77] on span "Metrics Metrics" at bounding box center [30, 76] width 61 height 13
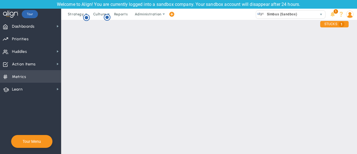
checkbox input "false"
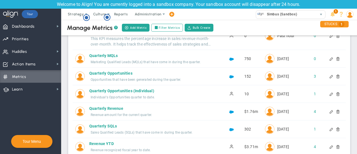
scroll to position [242, 0]
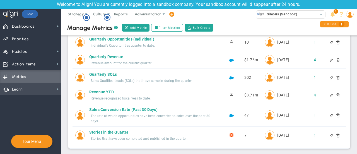
click at [21, 88] on span "Learn" at bounding box center [17, 89] width 11 height 12
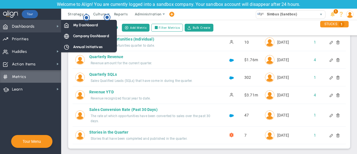
click at [35, 24] on span "Dashboards Dashboards" at bounding box center [30, 26] width 61 height 13
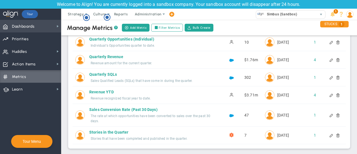
click at [51, 26] on span "Dashboards Dashboards" at bounding box center [30, 26] width 61 height 13
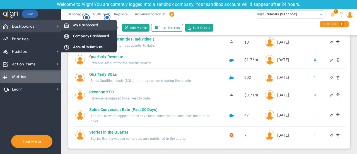
click at [76, 26] on span "My Dashboard" at bounding box center [85, 24] width 25 height 5
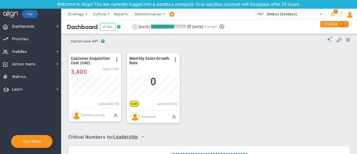
scroll to position [278788, 278760]
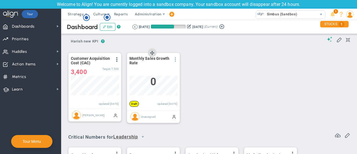
click at [175, 58] on span at bounding box center [175, 59] width 4 height 4
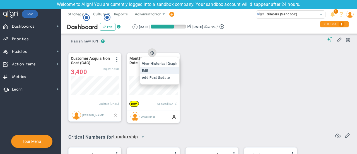
click at [170, 71] on li "Edit" at bounding box center [160, 70] width 40 height 7
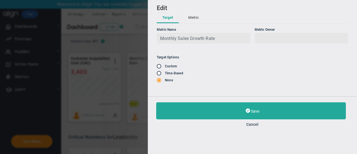
click at [218, 34] on div "Monthly Sales Growth Rate" at bounding box center [204, 38] width 94 height 11
click at [178, 72] on label "Time-Based" at bounding box center [174, 73] width 18 height 4
click at [178, 74] on label "Time-Based" at bounding box center [174, 73] width 18 height 4
click at [169, 66] on label "Custom" at bounding box center [171, 66] width 12 height 4
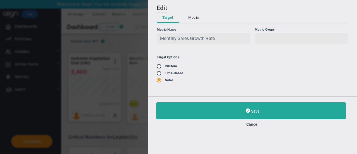
click at [167, 65] on label "Custom" at bounding box center [171, 66] width 12 height 4
click at [159, 66] on input "radio" at bounding box center [161, 66] width 6 height 4
radio input "true"
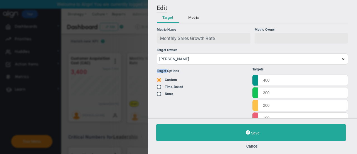
click at [159, 66] on div "Target Options Existing Target Custom" at bounding box center [205, 94] width 96 height 60
click at [192, 16] on button "Metric" at bounding box center [194, 17] width 22 height 11
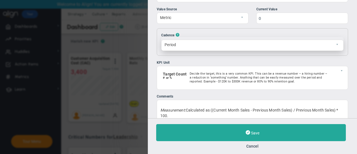
click at [207, 46] on span "Period" at bounding box center [247, 44] width 172 height 9
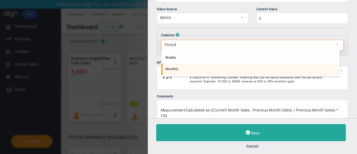
click at [194, 68] on li "Monthly" at bounding box center [250, 69] width 178 height 12
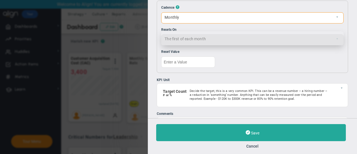
click at [183, 38] on span "The first of each month 1" at bounding box center [252, 38] width 182 height 14
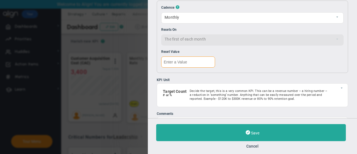
click at [185, 61] on input "text" at bounding box center [188, 61] width 54 height 11
click at [185, 62] on input "text" at bounding box center [188, 61] width 54 height 11
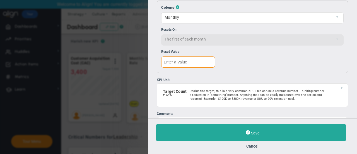
click at [185, 62] on input "text" at bounding box center [188, 61] width 54 height 11
click at [255, 56] on div at bounding box center [252, 61] width 182 height 15
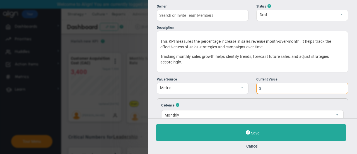
click at [278, 84] on input "0" at bounding box center [302, 88] width 92 height 11
click at [278, 84] on input "text" at bounding box center [302, 88] width 92 height 11
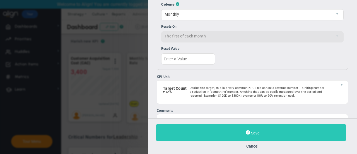
type input "320"
click at [256, 131] on span "Save" at bounding box center [255, 132] width 8 height 4
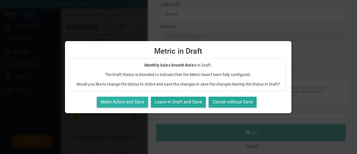
click at [124, 103] on button "Make Active and Save" at bounding box center [122, 101] width 51 height 11
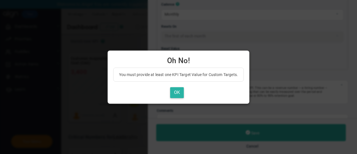
click at [177, 92] on button "OK" at bounding box center [177, 92] width 14 height 11
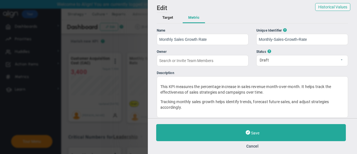
click at [171, 16] on button "Target" at bounding box center [168, 18] width 22 height 11
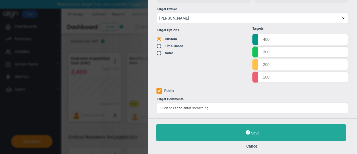
scroll to position [42, 0]
click at [170, 91] on label "Public" at bounding box center [169, 91] width 10 height 4
click at [162, 91] on input "Public" at bounding box center [159, 91] width 6 height 6
checkbox input "false"
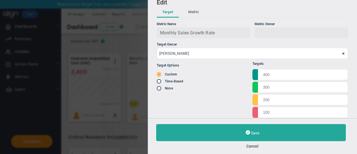
scroll to position [3, 0]
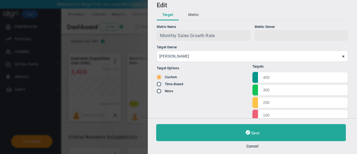
click at [270, 32] on div at bounding box center [302, 35] width 94 height 11
click at [194, 16] on button "Metric" at bounding box center [194, 15] width 22 height 11
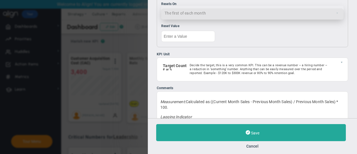
scroll to position [170, 0]
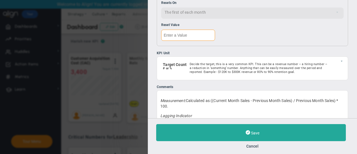
click at [188, 35] on input "text" at bounding box center [188, 35] width 54 height 11
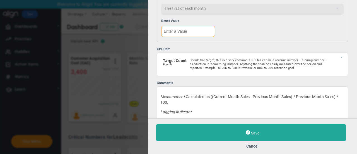
scroll to position [173, 0]
click at [186, 34] on input "text" at bounding box center [188, 31] width 54 height 11
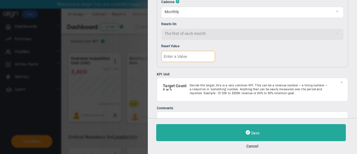
scroll to position [148, 0]
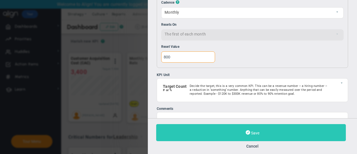
type input "800"
click at [232, 129] on button "Save" at bounding box center [251, 132] width 190 height 17
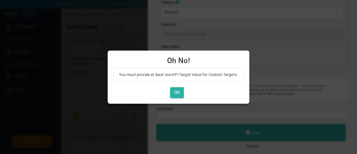
click at [175, 91] on button "OK" at bounding box center [177, 92] width 14 height 11
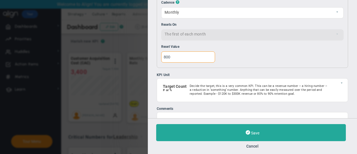
click at [181, 51] on input "800" at bounding box center [188, 56] width 54 height 11
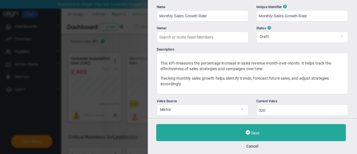
scroll to position [16, 0]
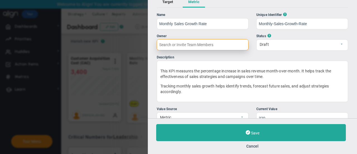
click at [222, 47] on input "text" at bounding box center [203, 44] width 92 height 11
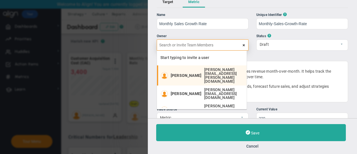
click at [215, 68] on div "[PERSON_NAME] [PERSON_NAME][EMAIL_ADDRESS][PERSON_NAME][DOMAIN_NAME]" at bounding box center [207, 75] width 73 height 16
type input "[PERSON_NAME]"
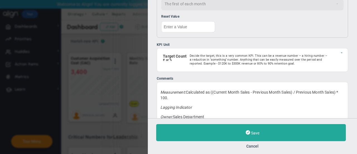
scroll to position [205, 0]
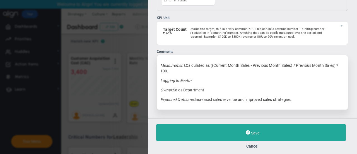
click at [239, 98] on p "Expected Outcome: Increased sales revenue and improved sales strategies." at bounding box center [252, 99] width 184 height 6
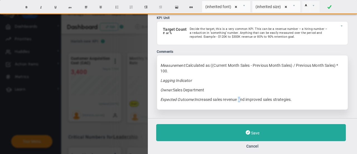
click at [239, 98] on p "Expected Outcome: Increased sales revenue and improved sales strategies." at bounding box center [252, 99] width 184 height 6
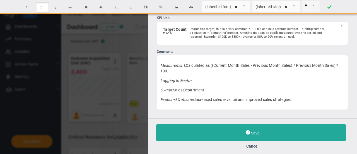
click at [254, 110] on div "Add Edit Metric Historical Values Target Metric Name Monthly Sales Growth Rate …" at bounding box center [252, 59] width 209 height 118
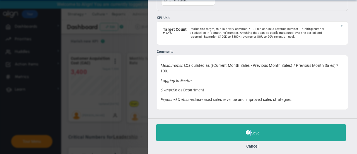
click at [254, 110] on div "Add Edit Metric Historical Values Target Metric Name Monthly Sales Growth Rate …" at bounding box center [252, 59] width 209 height 118
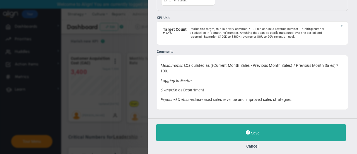
click at [251, 113] on div "Add Edit Metric Historical Values Target Metric Name Monthly Sales Growth Rate …" at bounding box center [252, 59] width 209 height 118
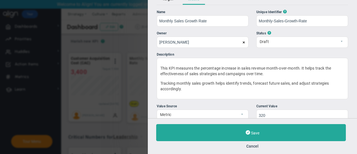
scroll to position [0, 0]
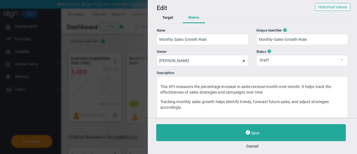
click at [161, 21] on button "Target" at bounding box center [168, 18] width 22 height 11
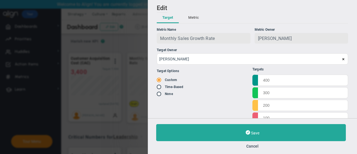
scroll to position [42, 0]
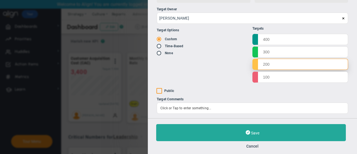
click at [256, 64] on input "text" at bounding box center [300, 64] width 96 height 11
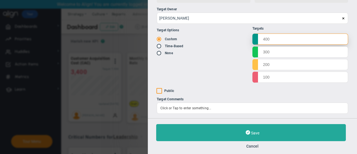
click at [287, 38] on input "text" at bounding box center [300, 38] width 96 height 11
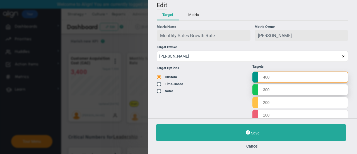
scroll to position [0, 0]
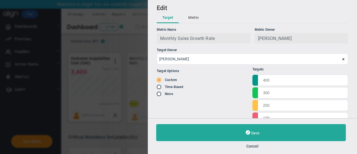
click at [199, 37] on span "Monthly Sales Growth Rate" at bounding box center [187, 38] width 55 height 5
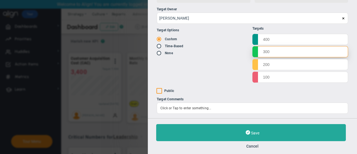
click at [280, 51] on input "text" at bounding box center [300, 51] width 96 height 11
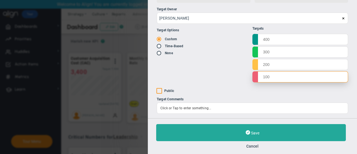
click at [272, 76] on input "text" at bounding box center [300, 76] width 96 height 11
type input "100"
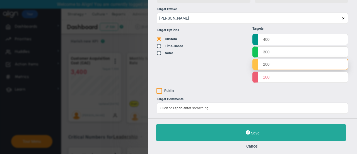
click at [268, 67] on input "text" at bounding box center [300, 64] width 96 height 11
type input "200"
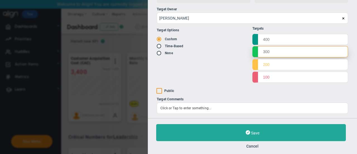
click at [263, 52] on input "text" at bounding box center [300, 51] width 96 height 11
click at [263, 52] on input "3" at bounding box center [300, 51] width 96 height 11
type input "300"
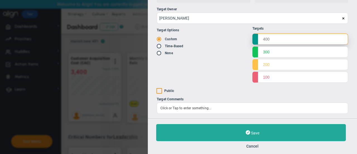
click at [265, 38] on input "text" at bounding box center [300, 38] width 96 height 11
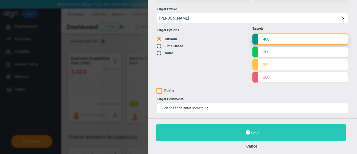
type input "400"
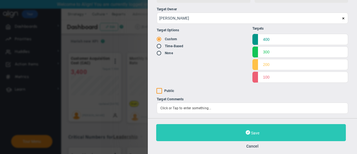
click at [230, 133] on button "Save" at bounding box center [251, 132] width 190 height 17
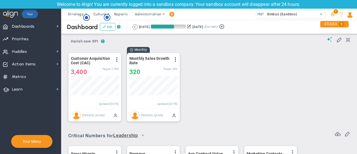
scroll to position [20, 48]
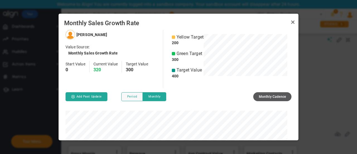
click at [290, 25] on div at bounding box center [292, 21] width 7 height 9
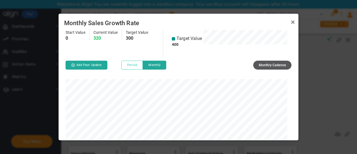
click at [132, 65] on button "Period" at bounding box center [131, 65] width 21 height 9
click at [149, 64] on span "Monthly" at bounding box center [154, 64] width 12 height 5
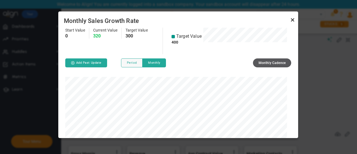
click at [294, 20] on link "Close" at bounding box center [292, 19] width 7 height 7
